Goal: Task Accomplishment & Management: Use online tool/utility

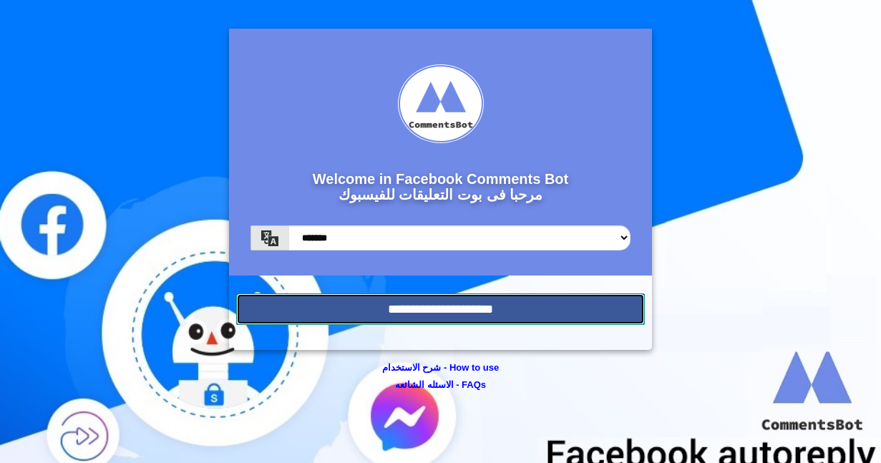
click at [419, 312] on input "**********" at bounding box center [440, 308] width 409 height 31
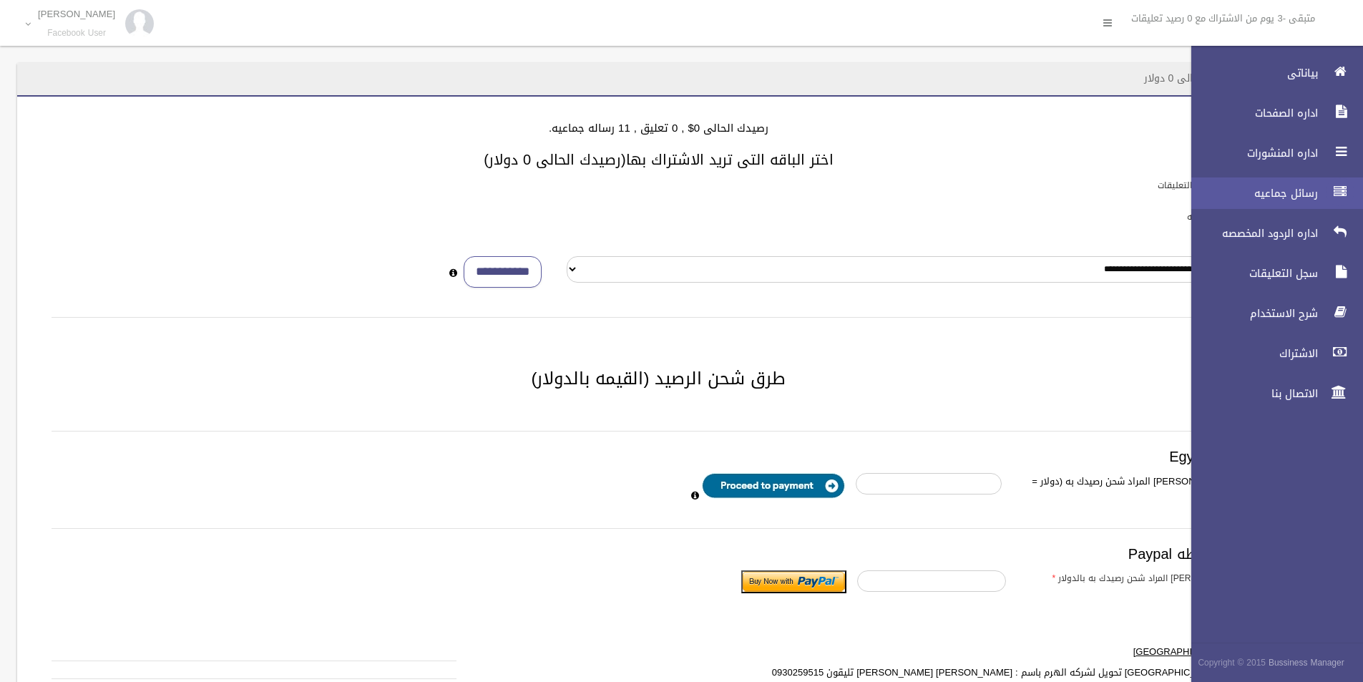
click at [869, 185] on div at bounding box center [1339, 191] width 29 height 29
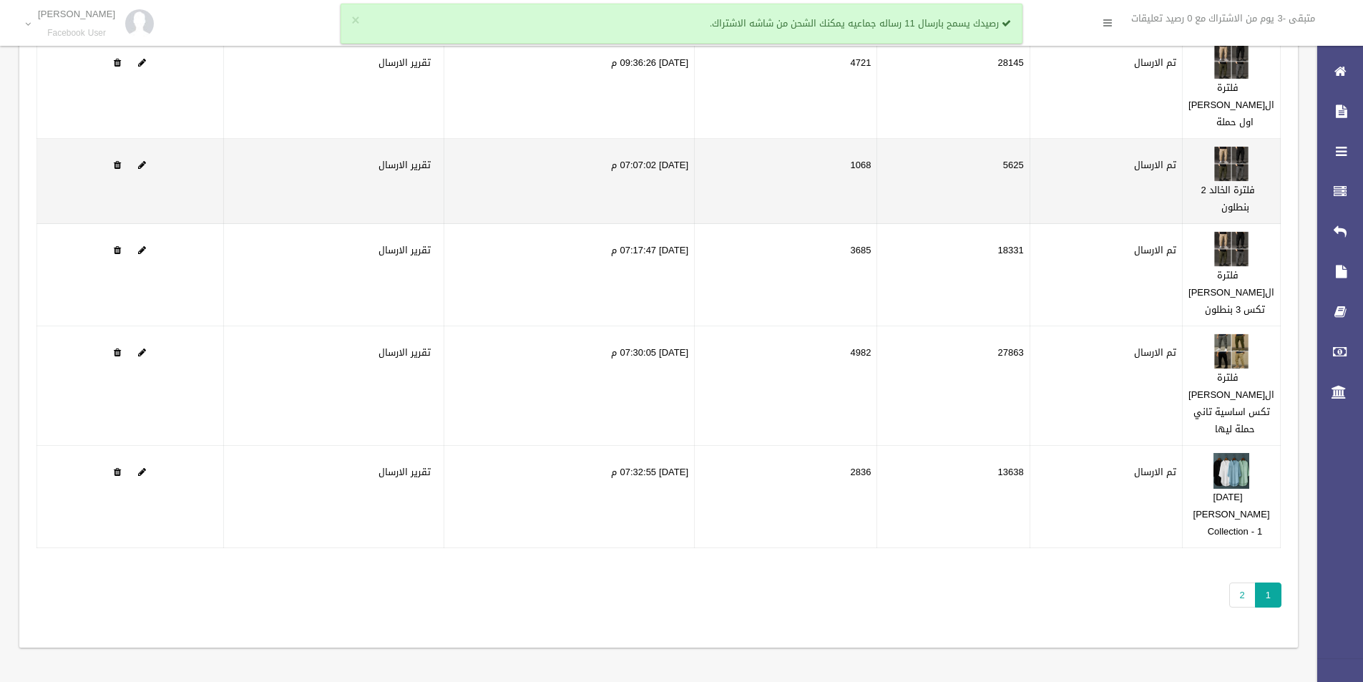
scroll to position [195, 0]
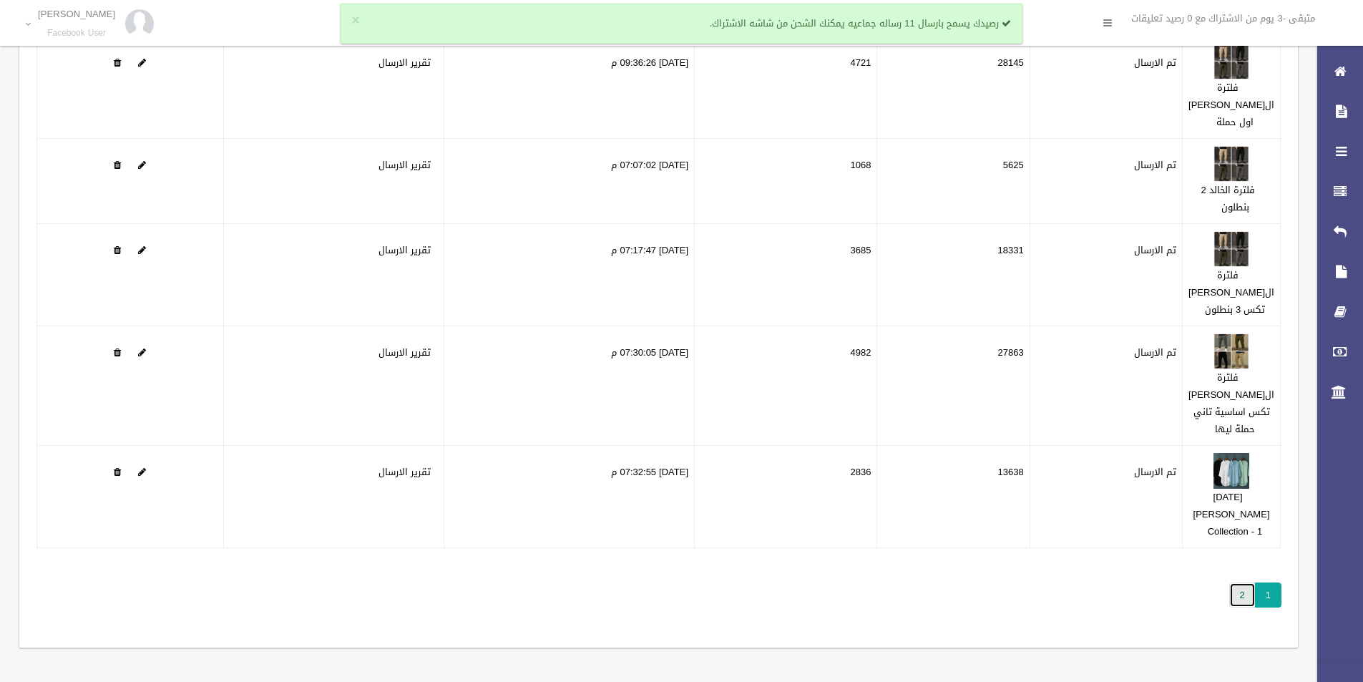
click at [1239, 592] on link "2" at bounding box center [1242, 594] width 26 height 25
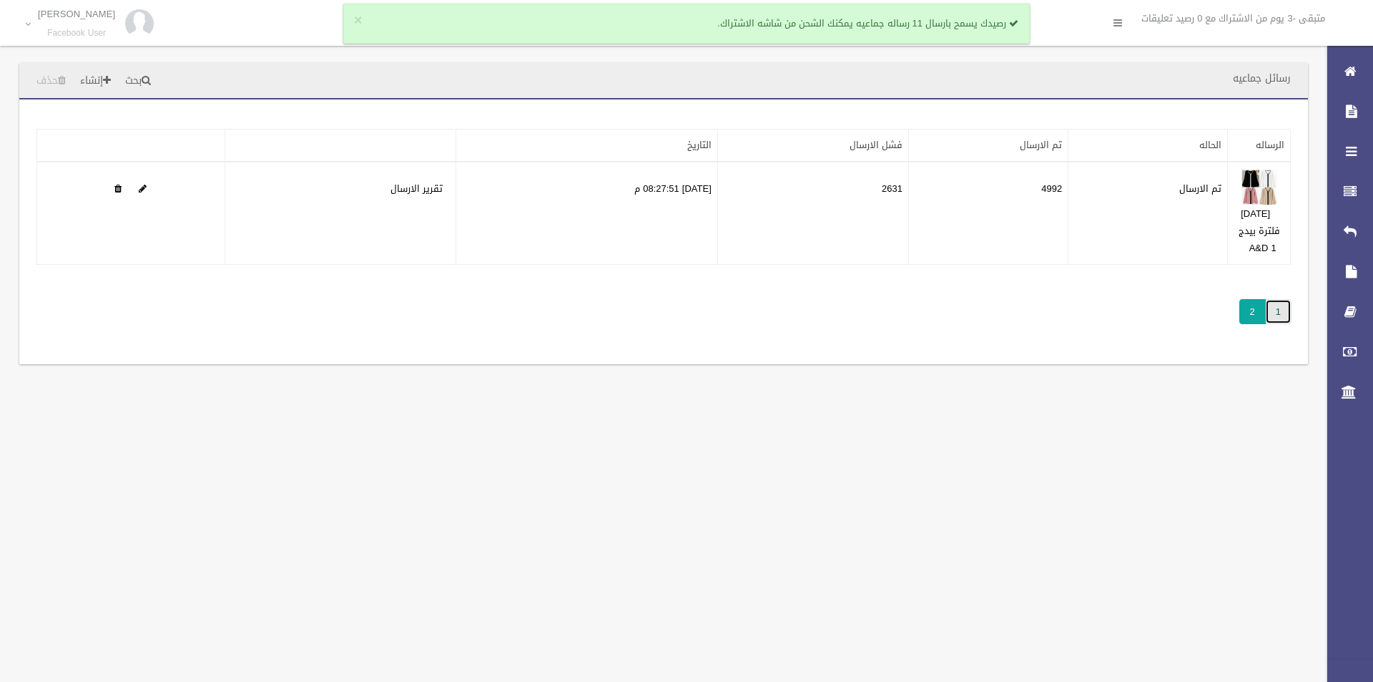
click at [1278, 303] on link "1" at bounding box center [1278, 311] width 26 height 25
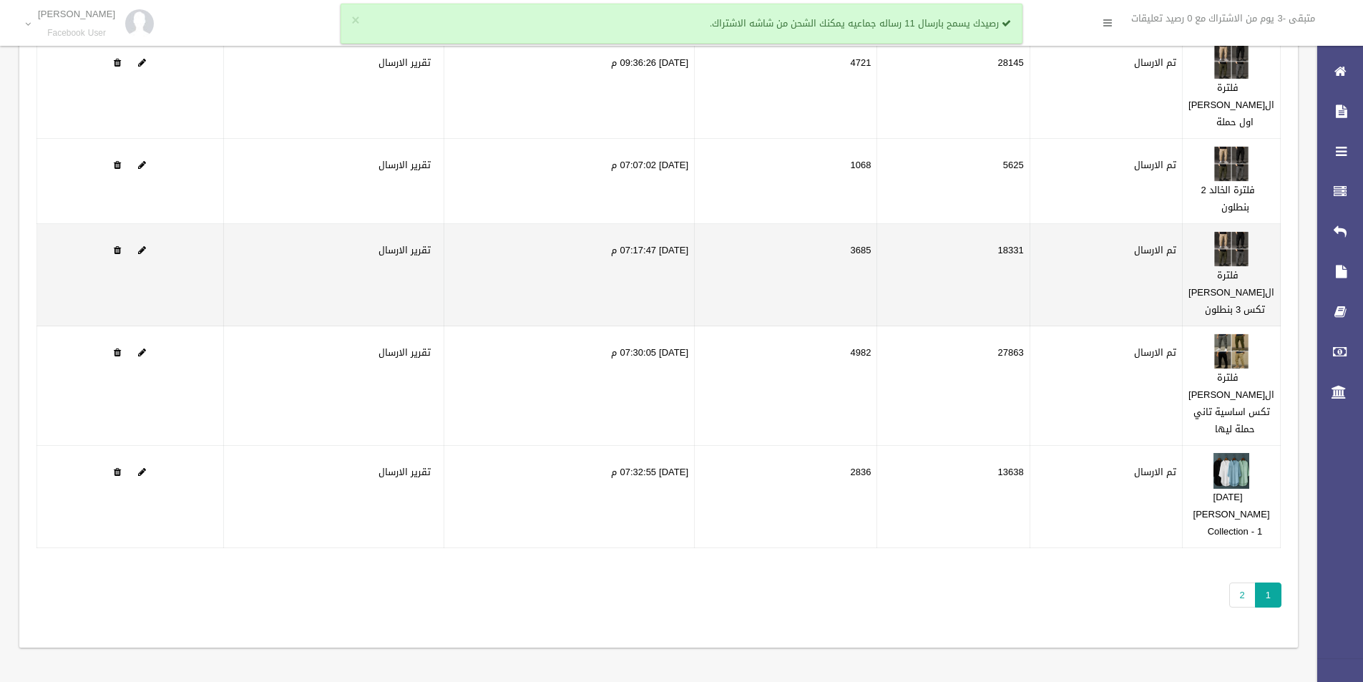
scroll to position [195, 0]
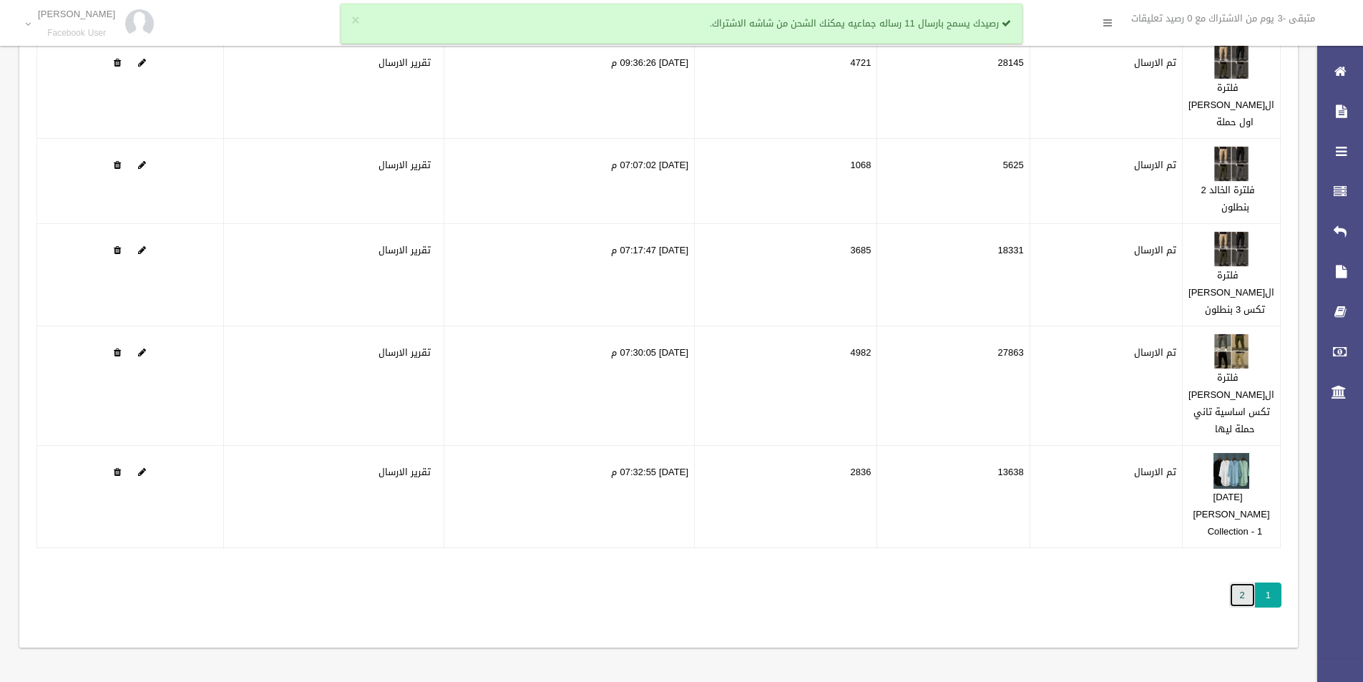
drag, startPoint x: 1238, startPoint y: 587, endPoint x: 1255, endPoint y: 596, distance: 18.9
click at [1239, 588] on link "2" at bounding box center [1242, 594] width 26 height 25
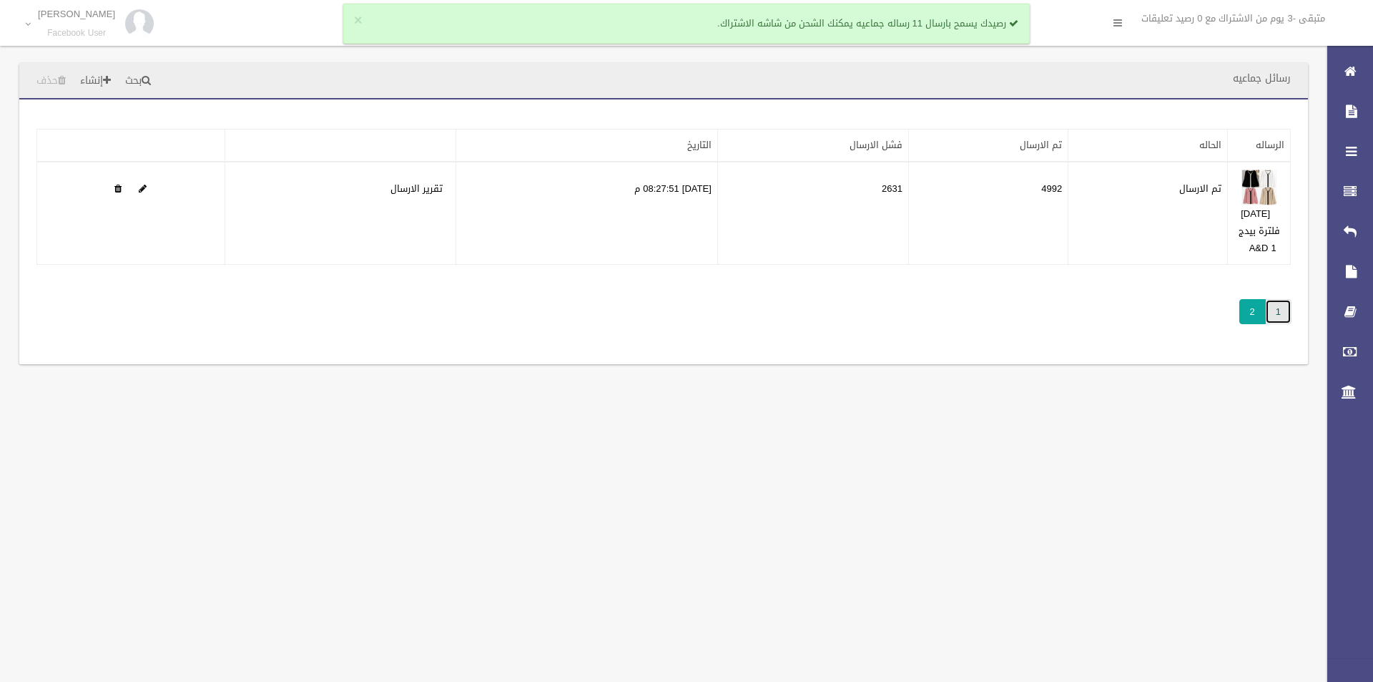
click at [1285, 311] on link "1" at bounding box center [1278, 311] width 26 height 25
